Goal: Transaction & Acquisition: Purchase product/service

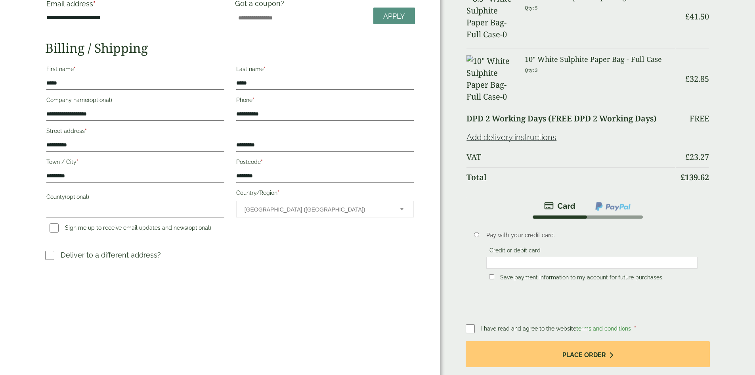
scroll to position [159, 0]
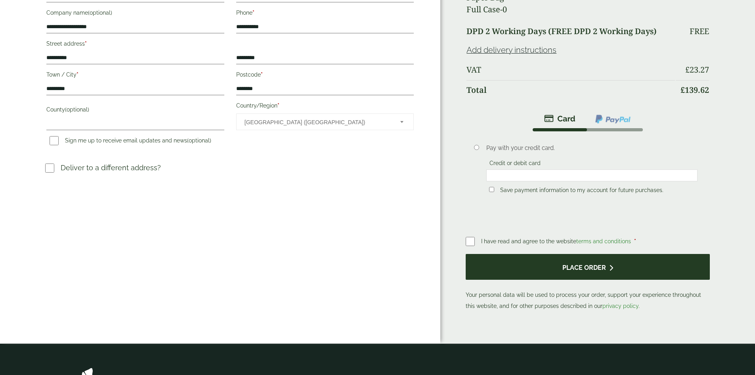
click at [565, 254] on button "Place order" at bounding box center [588, 267] width 244 height 26
